Goal: Transaction & Acquisition: Obtain resource

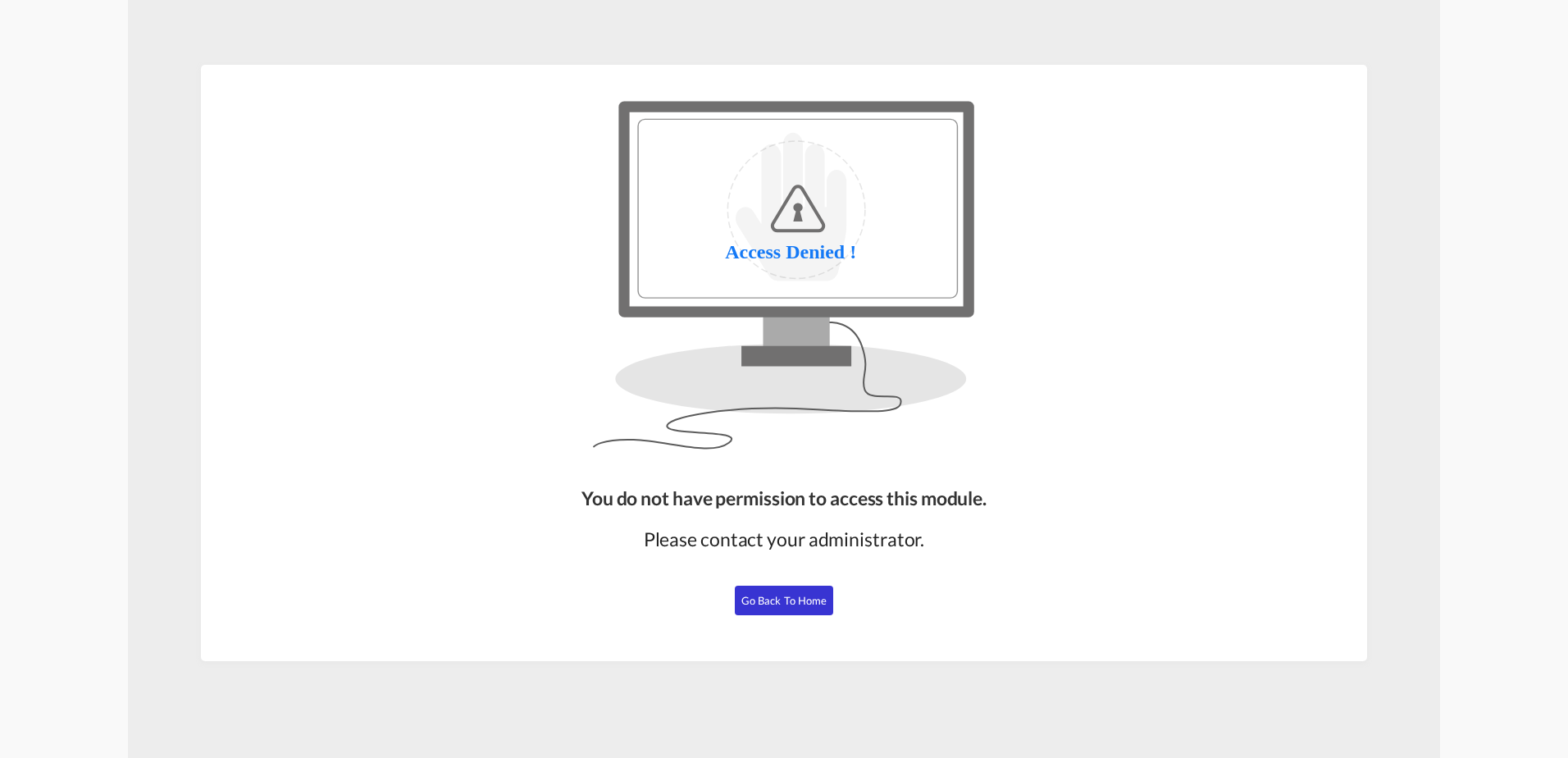
click at [766, 596] on span "Go Back to Home" at bounding box center [784, 600] width 86 height 13
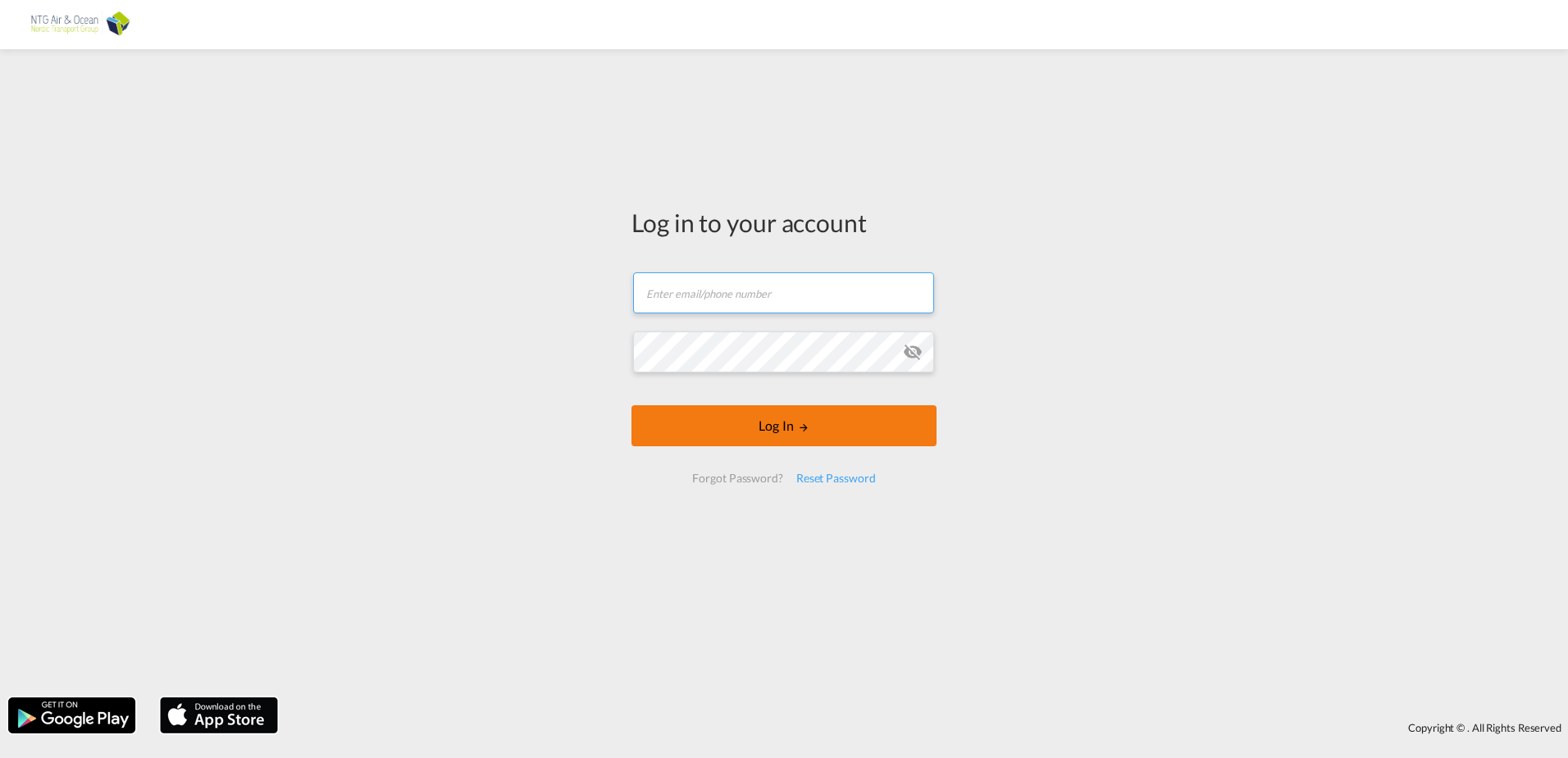
type input "[EMAIL_ADDRESS][DOMAIN_NAME]"
click at [774, 425] on button "Log In" at bounding box center [784, 426] width 305 height 41
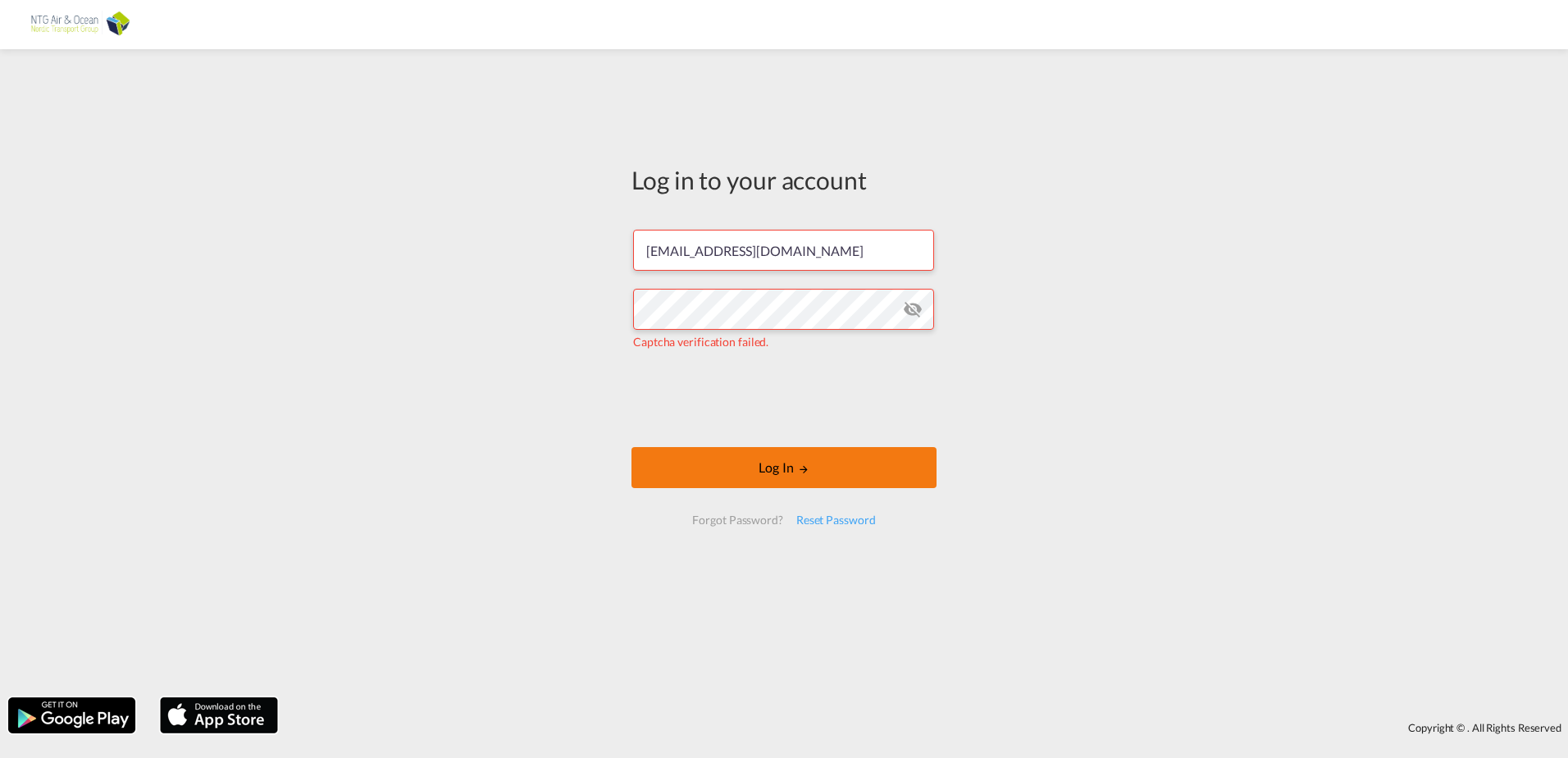
click at [781, 471] on button "Log In" at bounding box center [784, 467] width 305 height 41
